Goal: Check status: Check status

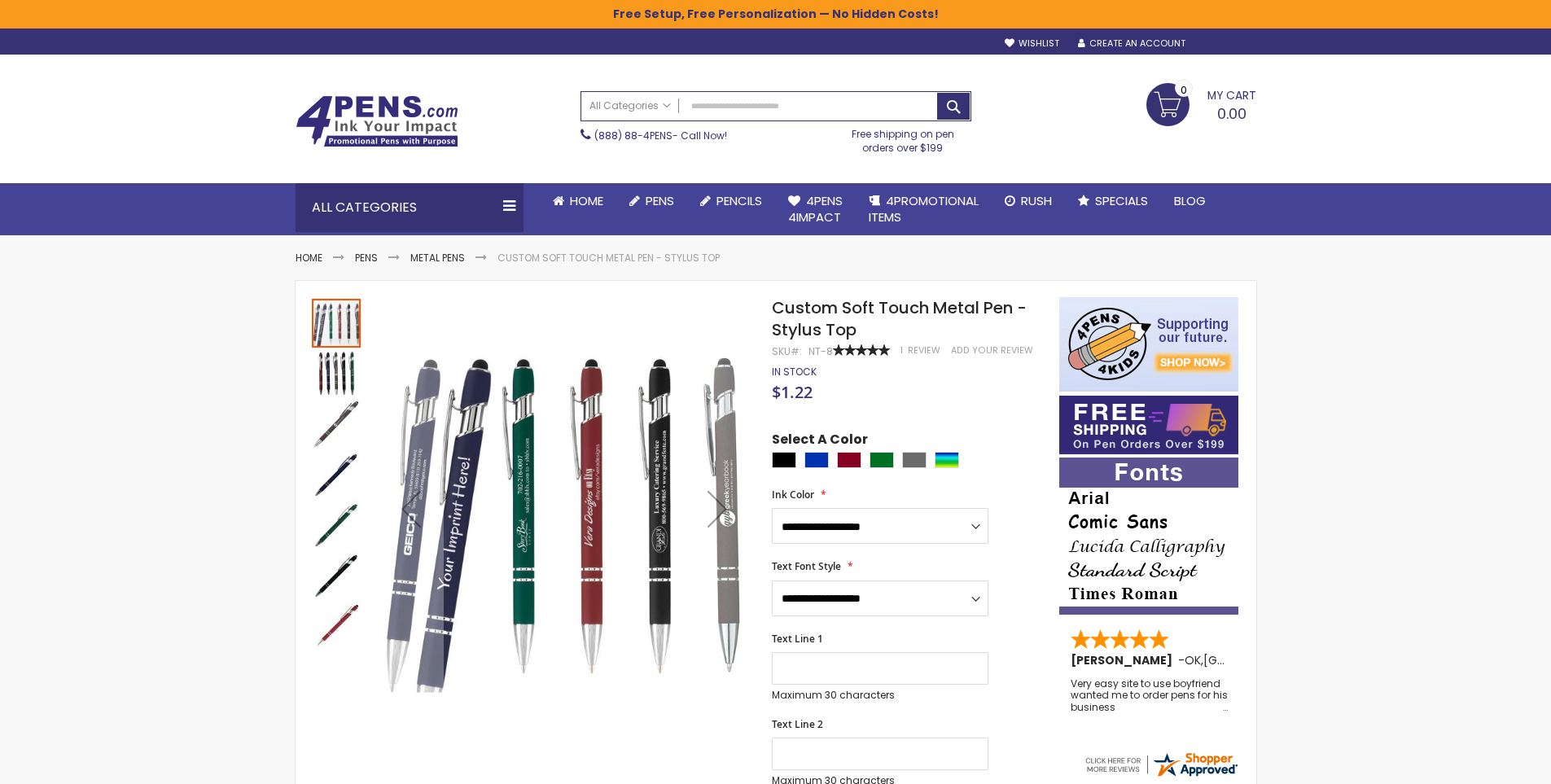
click at [1255, 44] on div "Sign In" at bounding box center [1228, 45] width 54 height 12
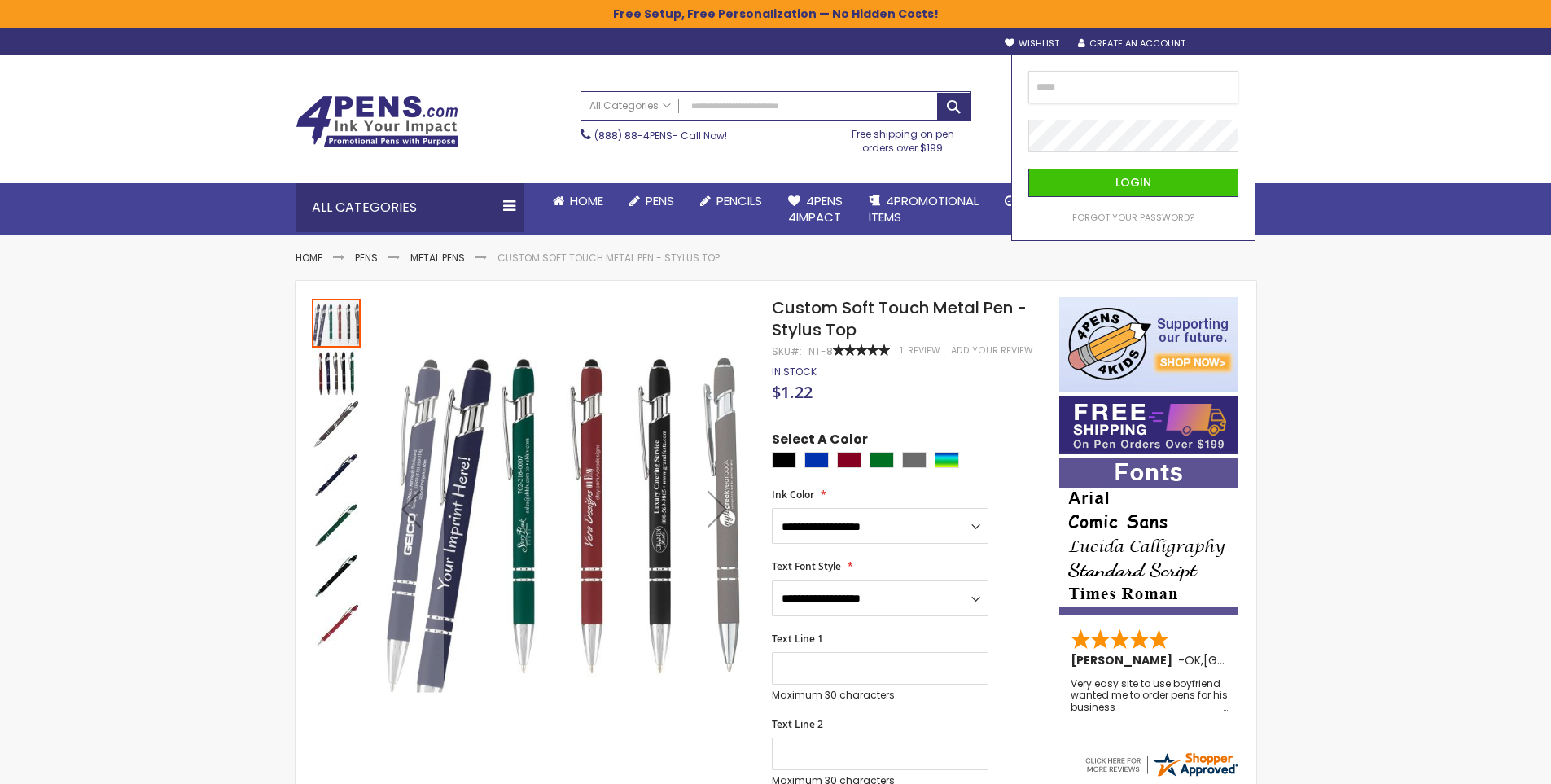
click at [1117, 98] on input "email" at bounding box center [1133, 87] width 210 height 33
type input "**********"
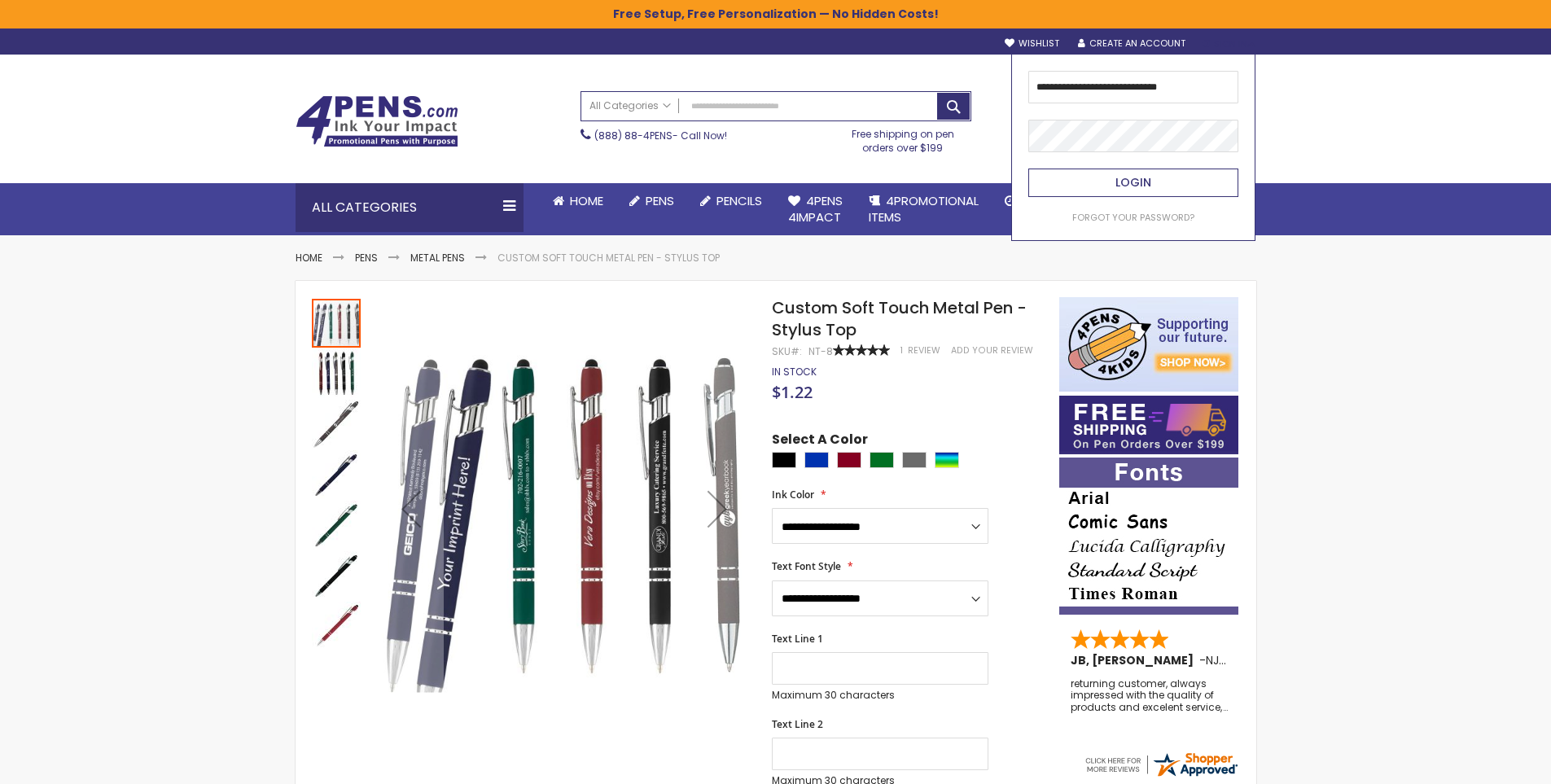
click at [1130, 176] on span "Login" at bounding box center [1134, 182] width 36 height 16
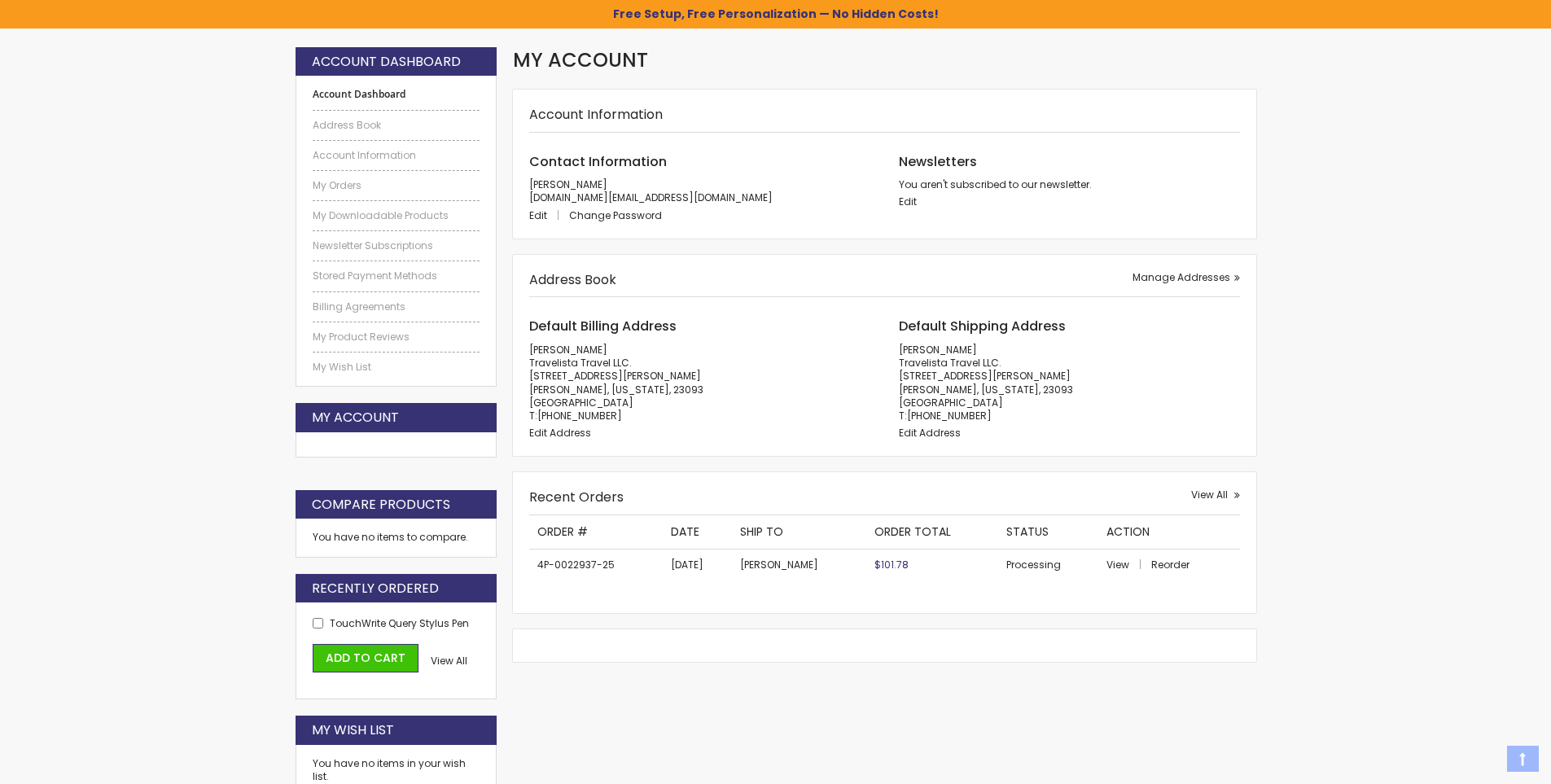
scroll to position [244, 0]
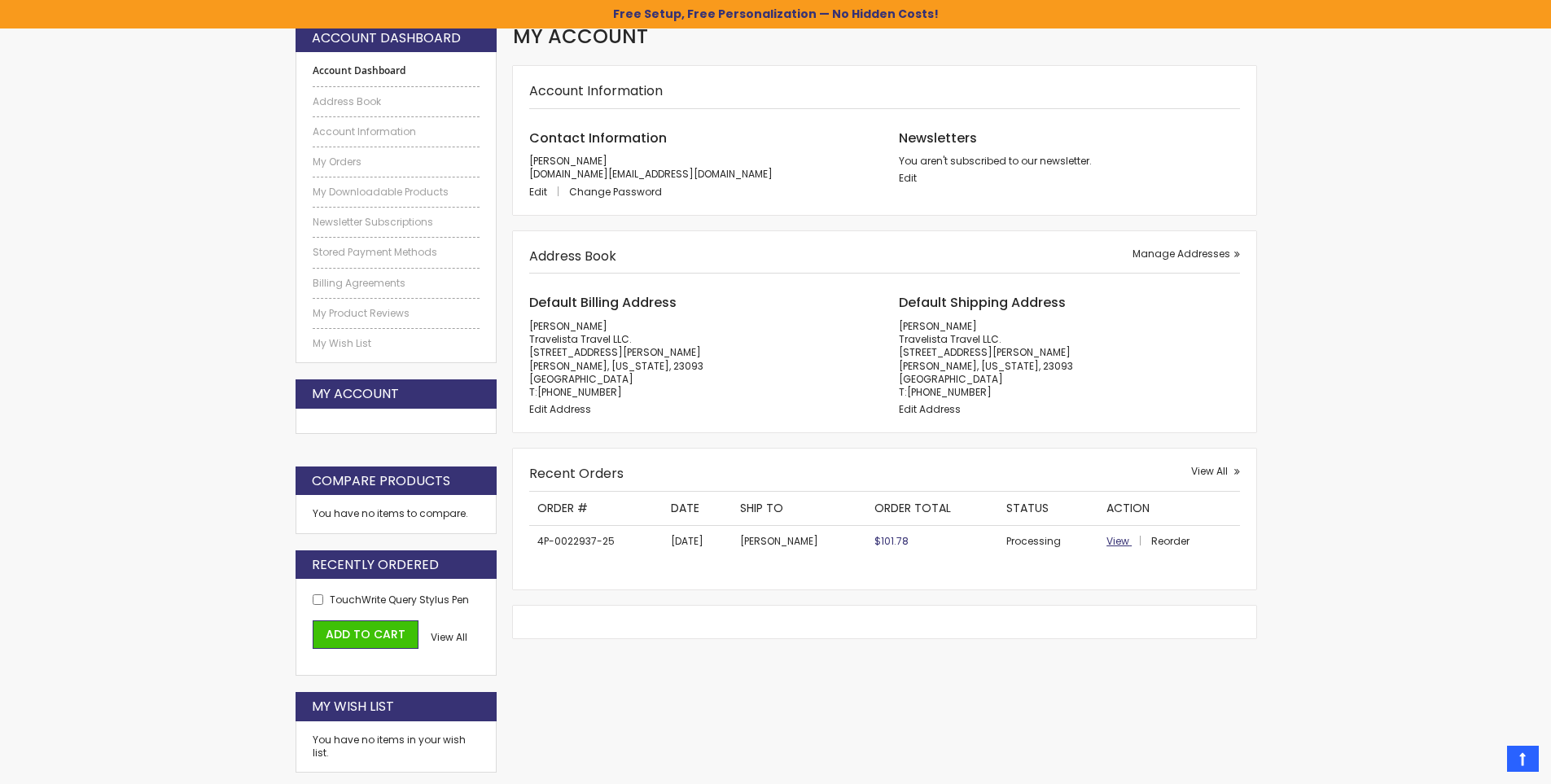
click at [1107, 542] on span "View" at bounding box center [1118, 541] width 23 height 14
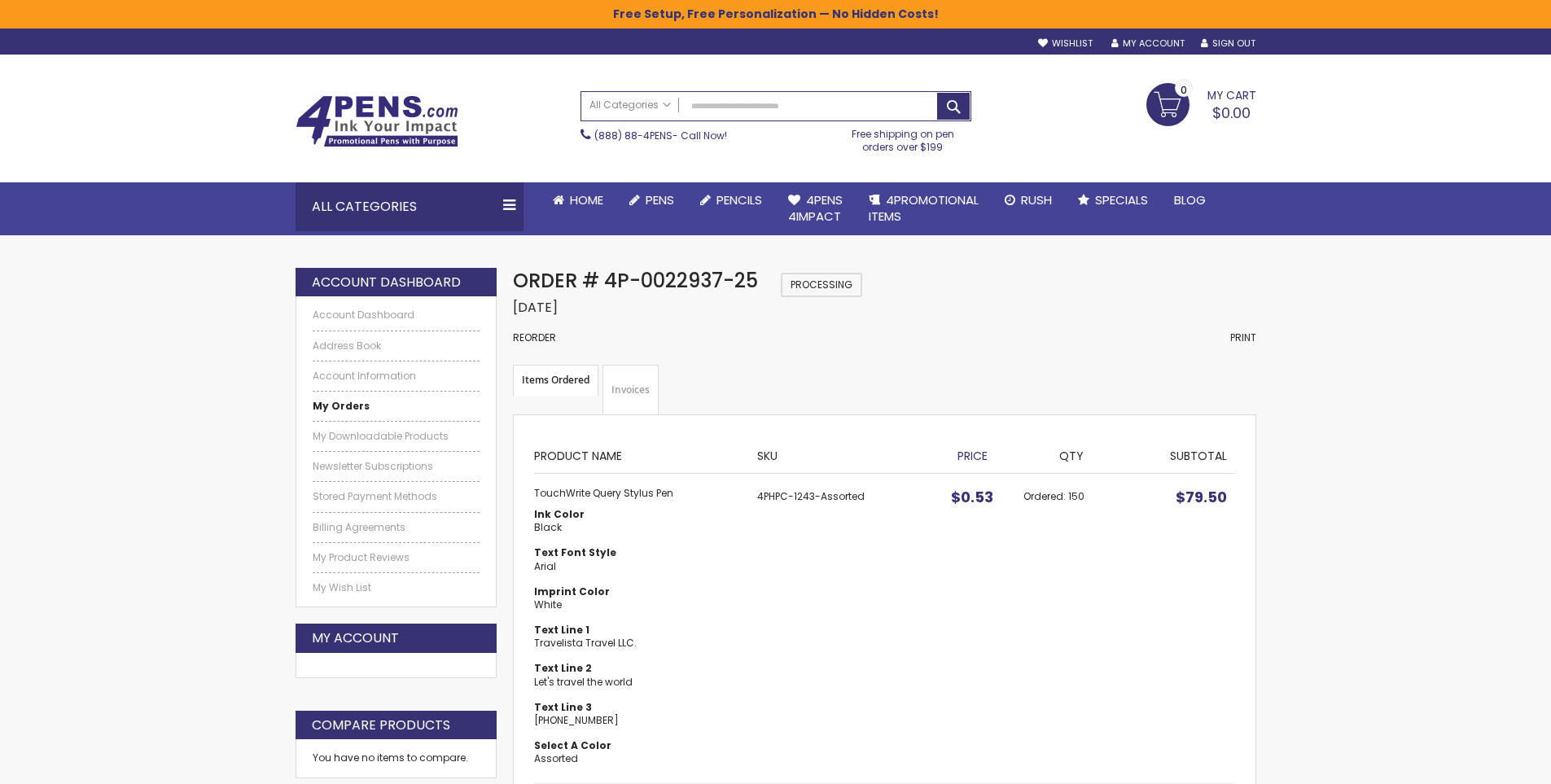
click at [967, 376] on ul "Items Ordered Invoices" at bounding box center [884, 389] width 743 height 51
